Goal: Book appointment/travel/reservation

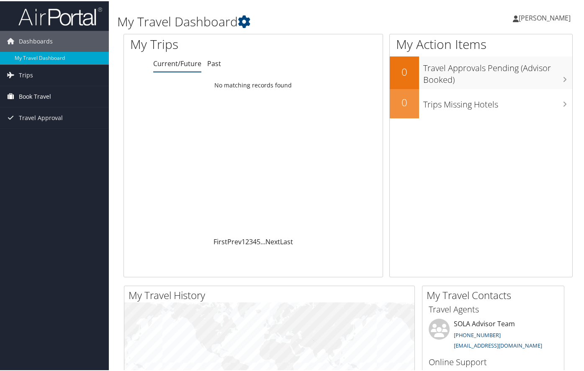
click at [39, 96] on span "Book Travel" at bounding box center [35, 95] width 32 height 21
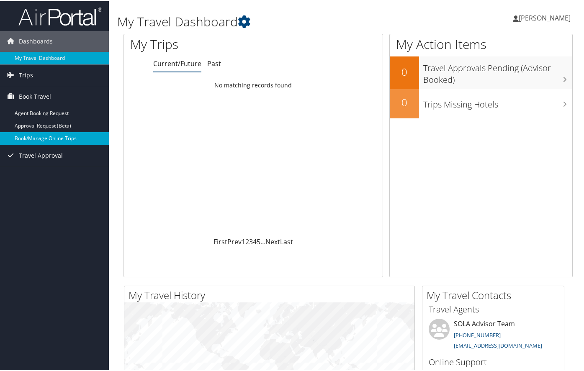
click at [41, 137] on link "Book/Manage Online Trips" at bounding box center [54, 137] width 109 height 13
